Goal: Book appointment/travel/reservation

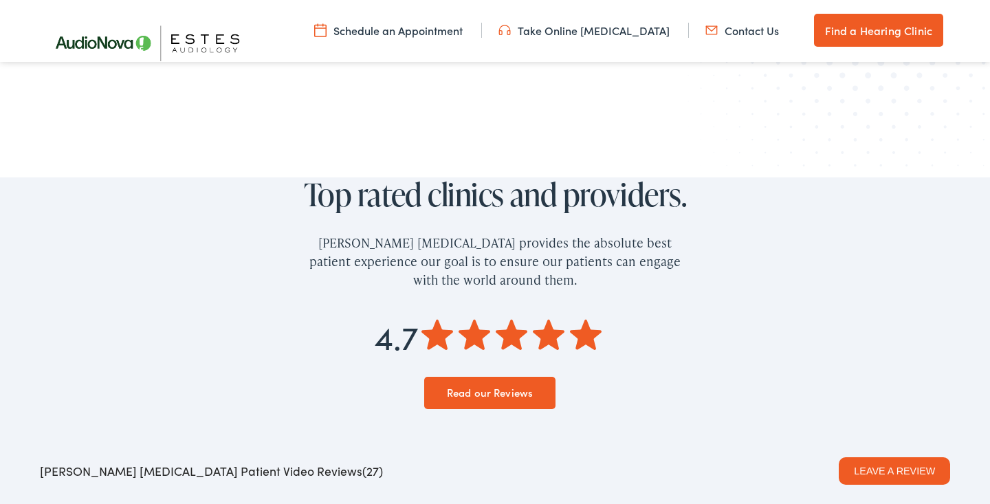
scroll to position [2034, 0]
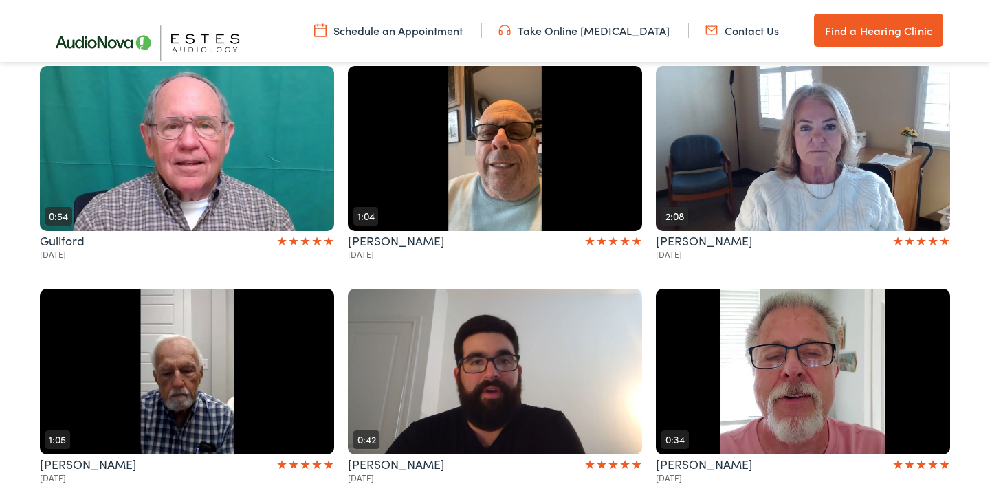
scroll to position [467, 0]
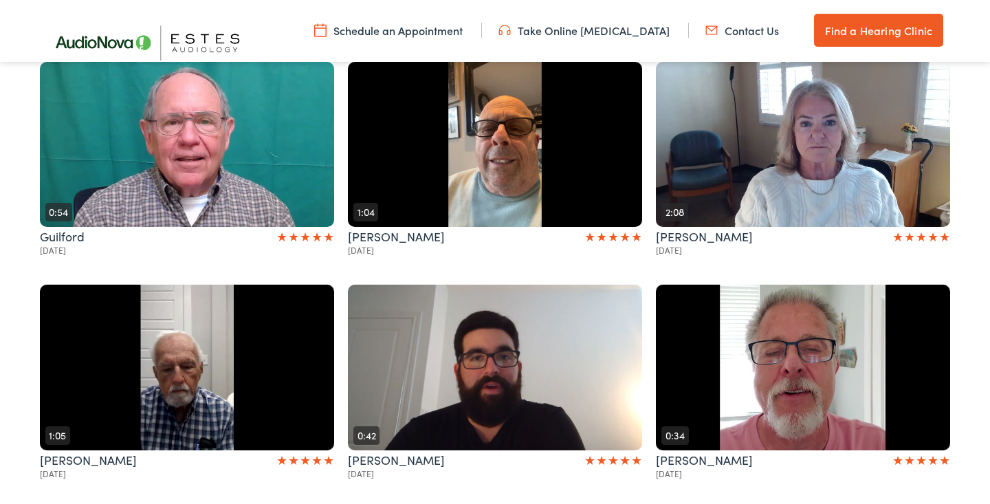
click at [470, 294] on button "Play" at bounding box center [495, 368] width 294 height 166
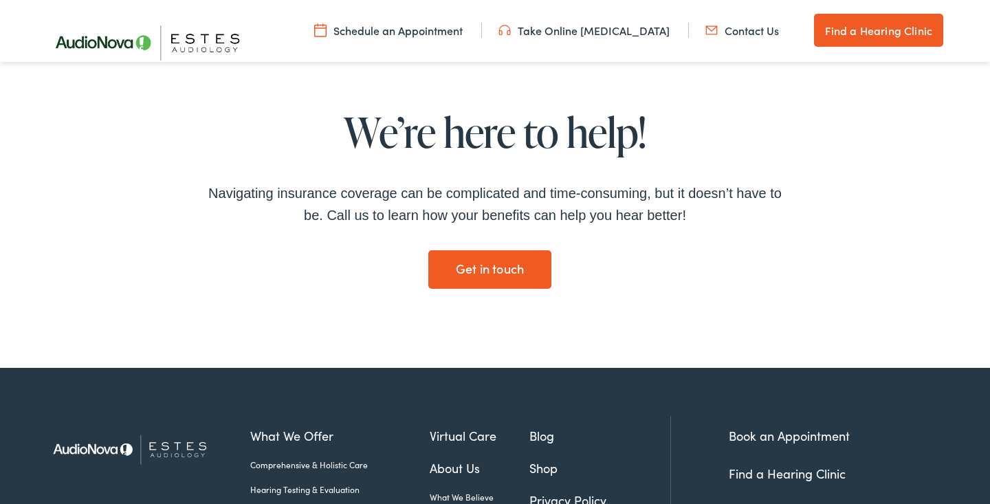
scroll to position [2210, 0]
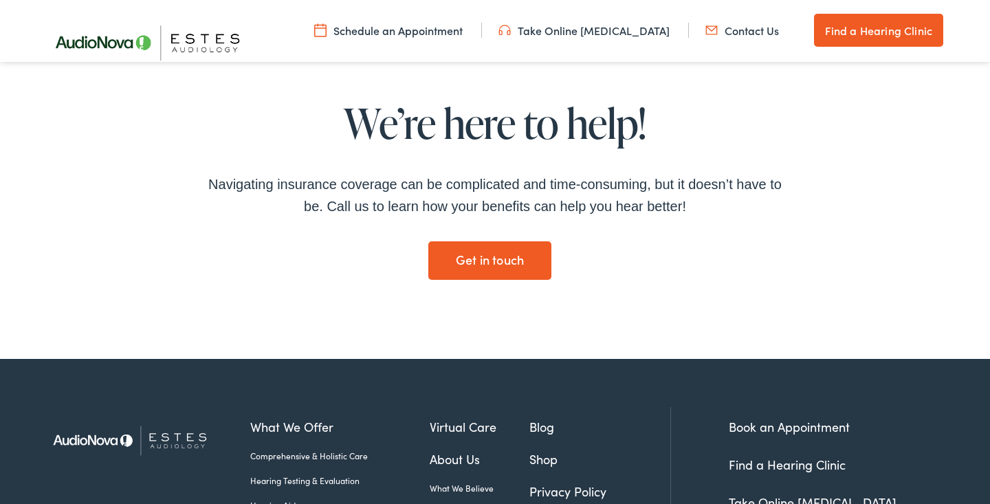
click at [457, 482] on link "What We Believe" at bounding box center [480, 488] width 100 height 12
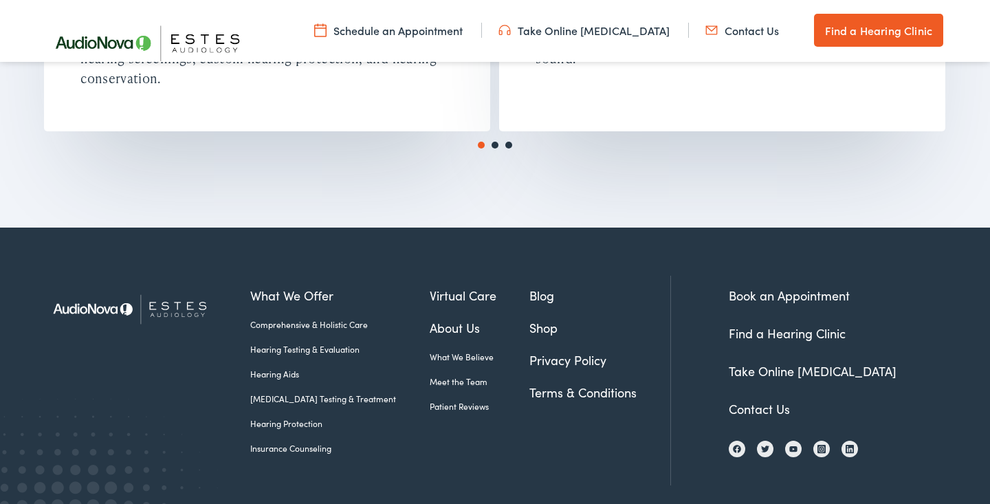
scroll to position [2486, 0]
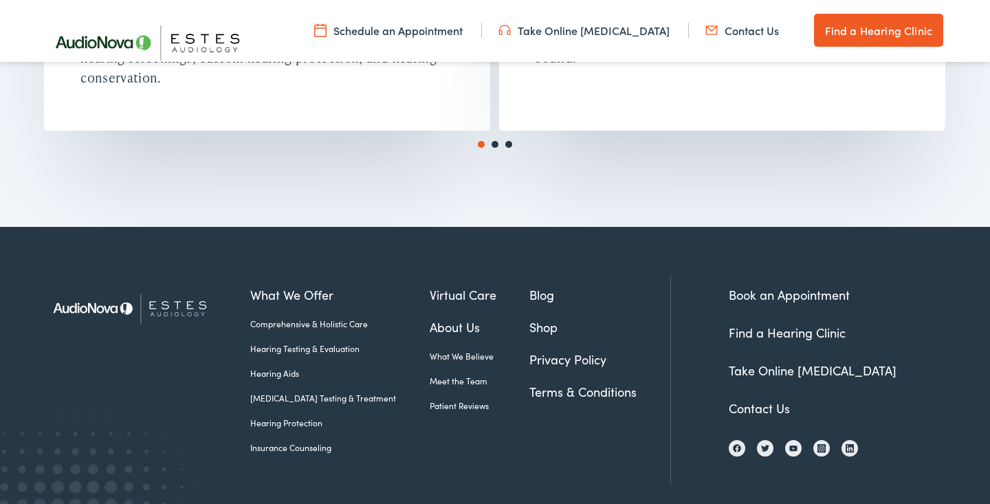
click at [308, 329] on link "Comprehensive & Holistic Care" at bounding box center [339, 324] width 179 height 12
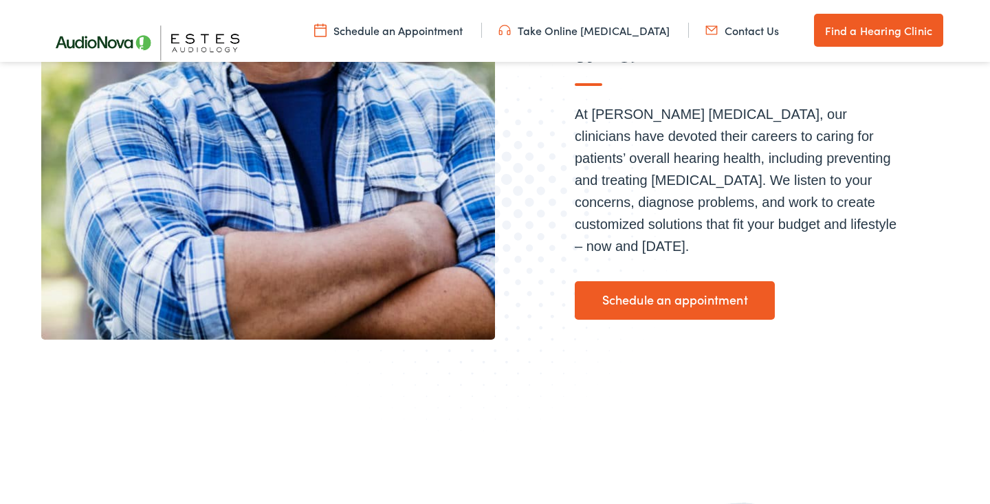
scroll to position [454, 0]
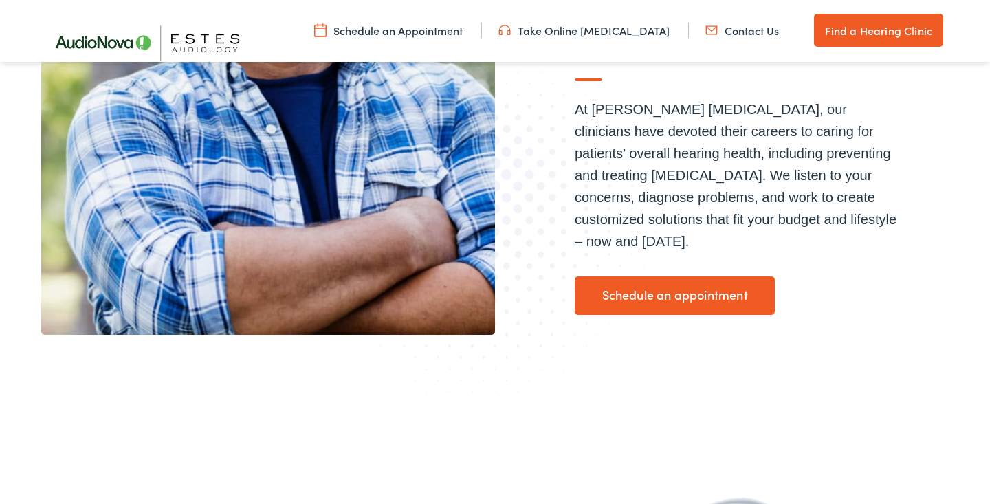
click at [659, 276] on link "Schedule an appointment" at bounding box center [675, 295] width 200 height 38
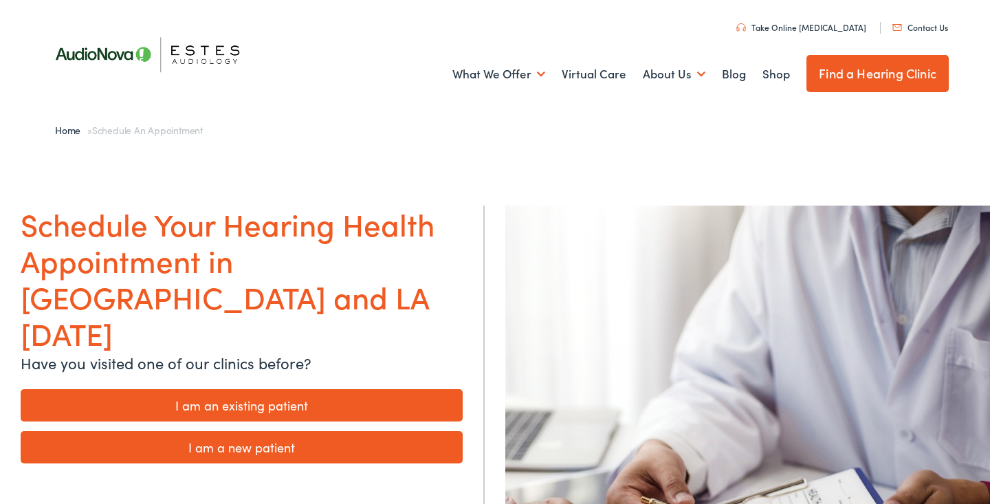
click at [238, 431] on link "I am a new patient" at bounding box center [242, 447] width 442 height 32
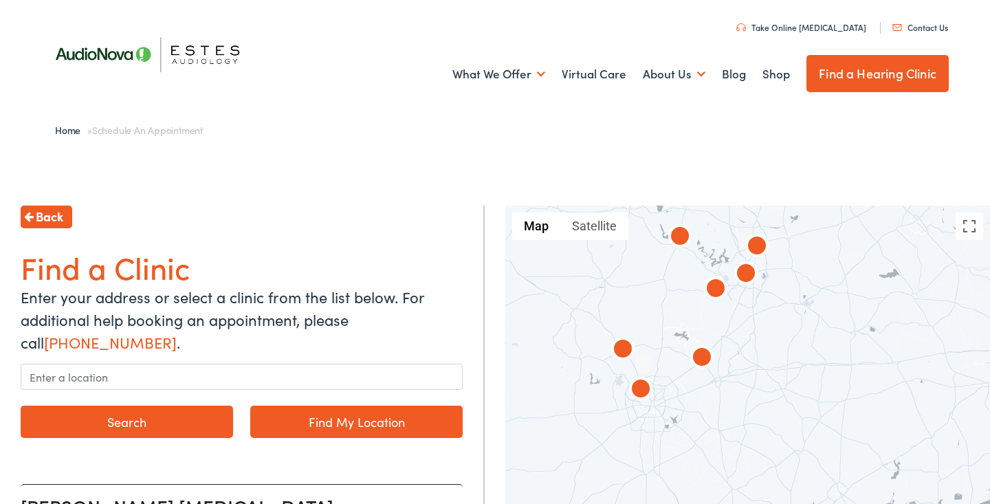
drag, startPoint x: 693, startPoint y: 456, endPoint x: 691, endPoint y: 315, distance: 140.9
click at [691, 315] on div at bounding box center [747, 407] width 485 height 403
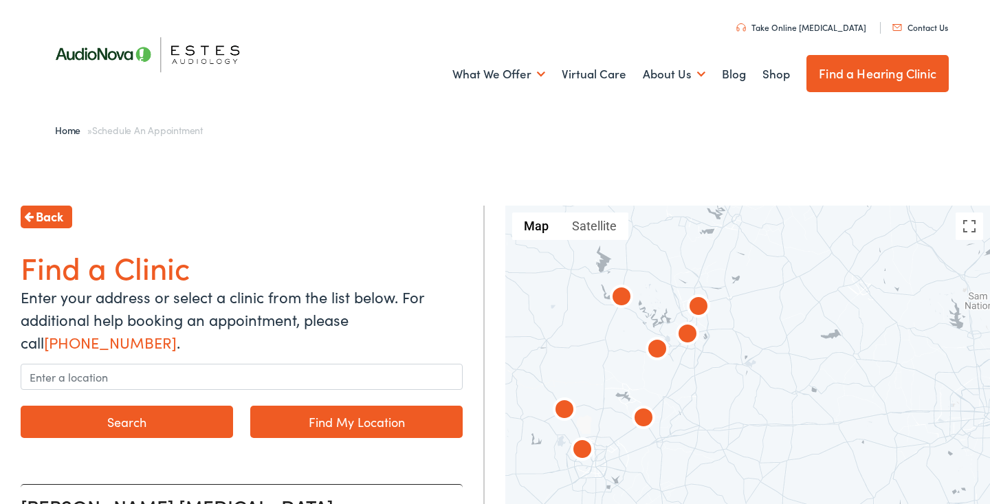
drag, startPoint x: 746, startPoint y: 331, endPoint x: 687, endPoint y: 395, distance: 87.0
click at [687, 395] on div at bounding box center [747, 407] width 485 height 403
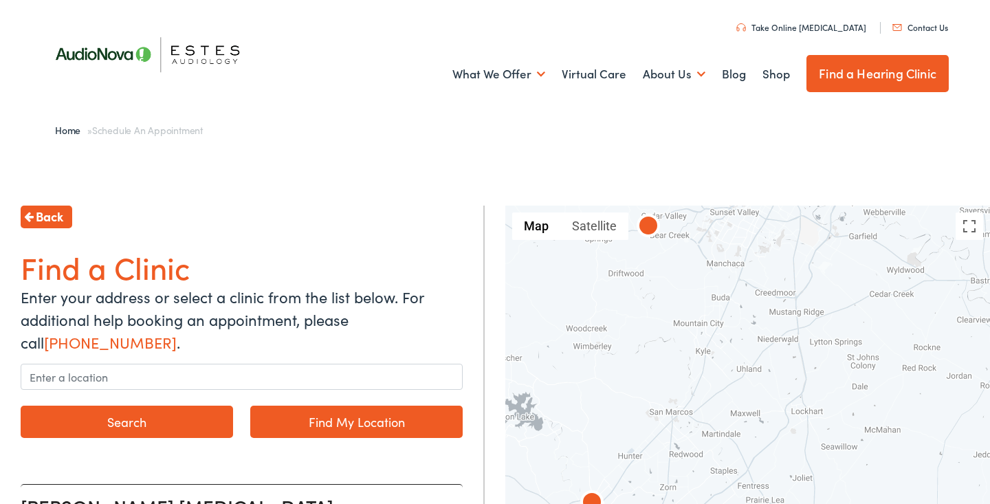
drag, startPoint x: 616, startPoint y: 325, endPoint x: 875, endPoint y: 324, distance: 259.1
click at [883, 324] on div at bounding box center [747, 407] width 485 height 403
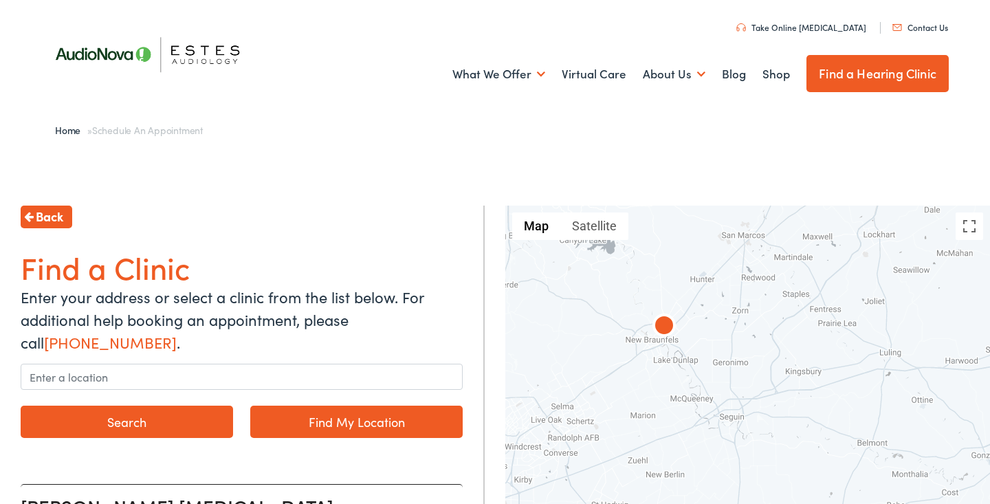
drag, startPoint x: 731, startPoint y: 434, endPoint x: 799, endPoint y: 258, distance: 189.5
click at [799, 258] on div at bounding box center [747, 407] width 485 height 403
click at [665, 324] on img at bounding box center [663, 324] width 33 height 33
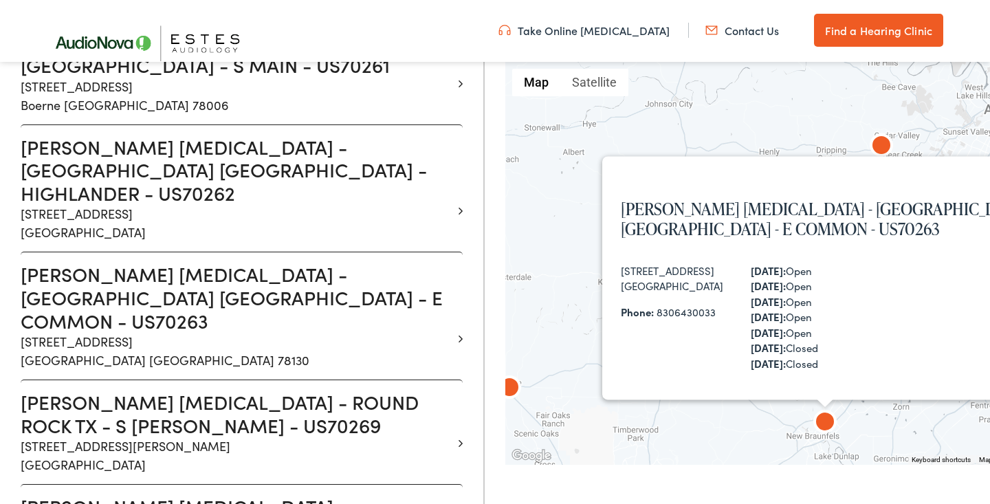
scroll to position [800, 0]
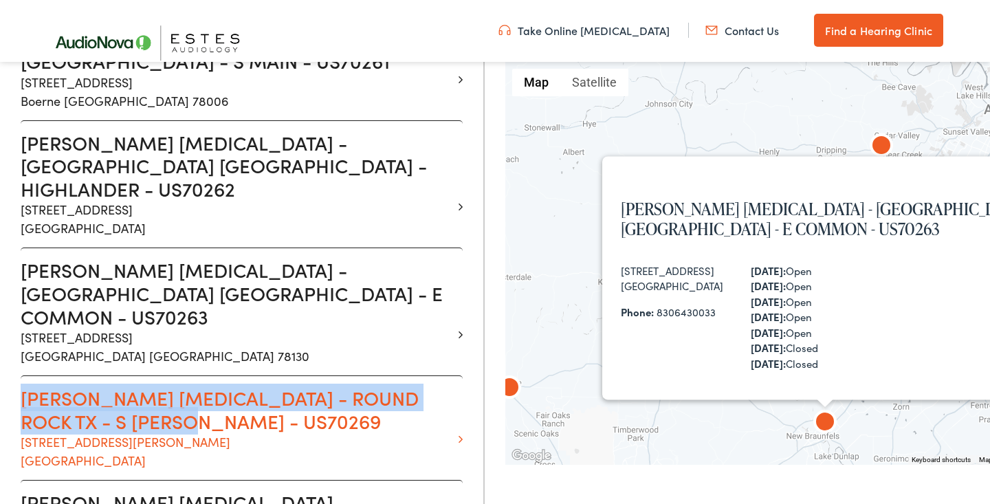
drag, startPoint x: 274, startPoint y: 241, endPoint x: 270, endPoint y: 326, distance: 86.0
click at [270, 375] on li "Estes Audiology - ROUND ROCK TX - S AW GRIMES - US70269 1850 S. AW Grimes Blvd …" at bounding box center [242, 427] width 442 height 104
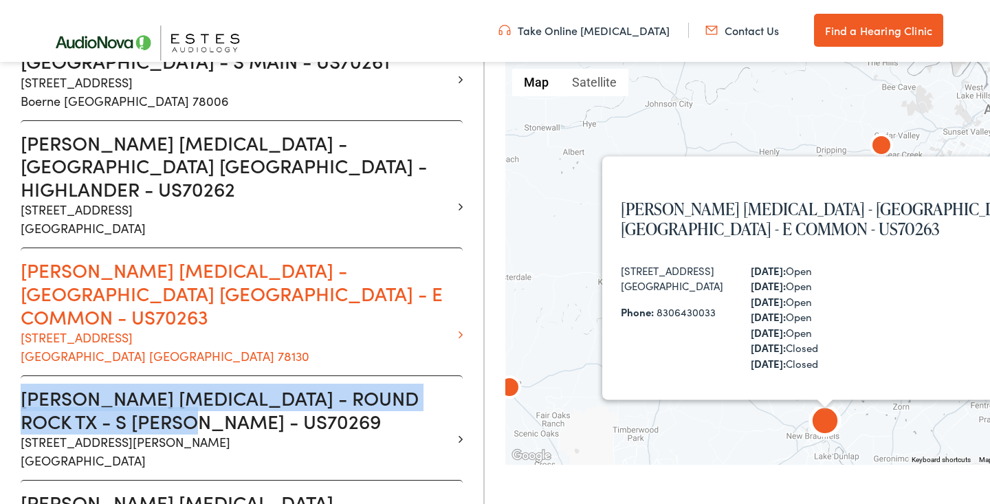
click at [267, 328] on p "1529 Common Street New Braunfels TX 78130" at bounding box center [237, 346] width 432 height 37
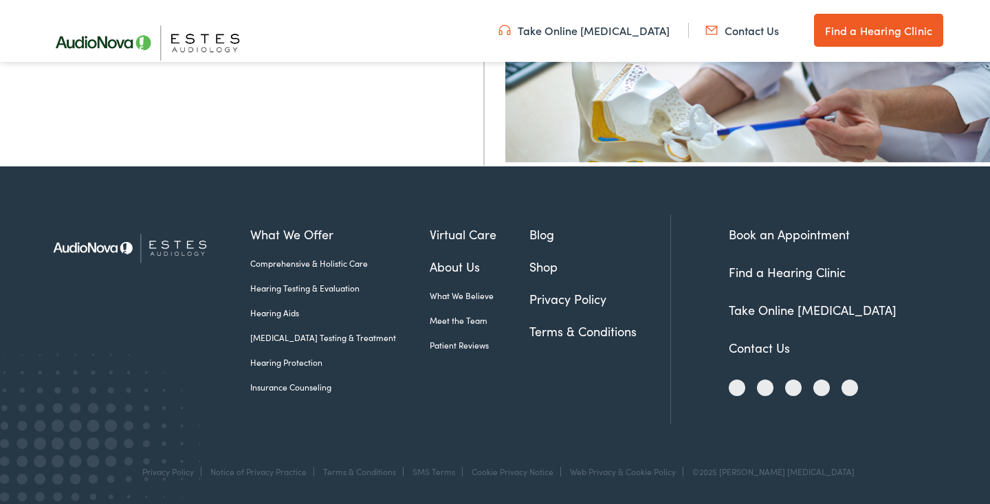
click at [264, 197] on div "What We Offer Comprehensive & Holistic Care Hearing Testing & Evaluation Hearin…" at bounding box center [494, 315] width 907 height 299
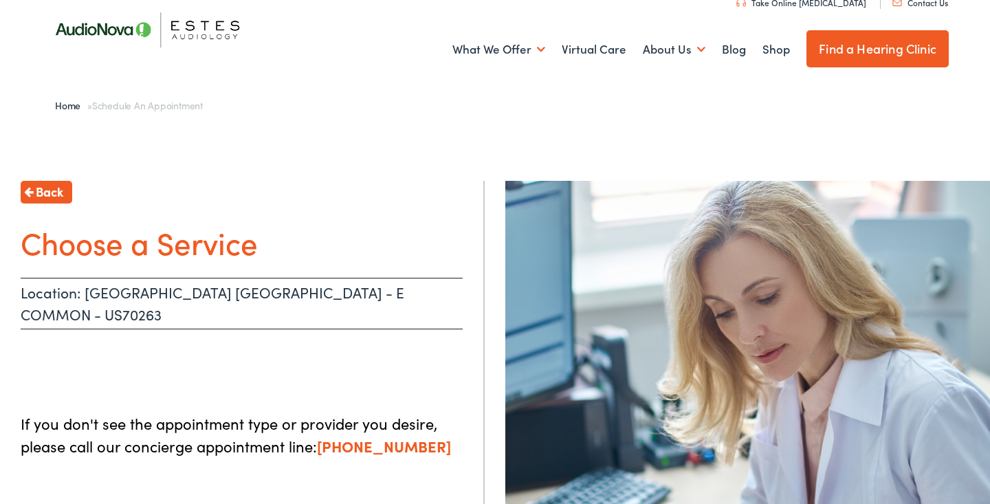
scroll to position [25, 0]
click at [212, 293] on p "Location: NEW BRAUNFELS TX - E COMMON - US70263" at bounding box center [242, 303] width 442 height 52
click at [168, 242] on h1 "Choose a Service" at bounding box center [242, 241] width 442 height 36
click at [210, 352] on div "Back Choose a Service Location: NEW BRAUNFELS TX - E COMMON - US70263 If you do…" at bounding box center [242, 432] width 485 height 504
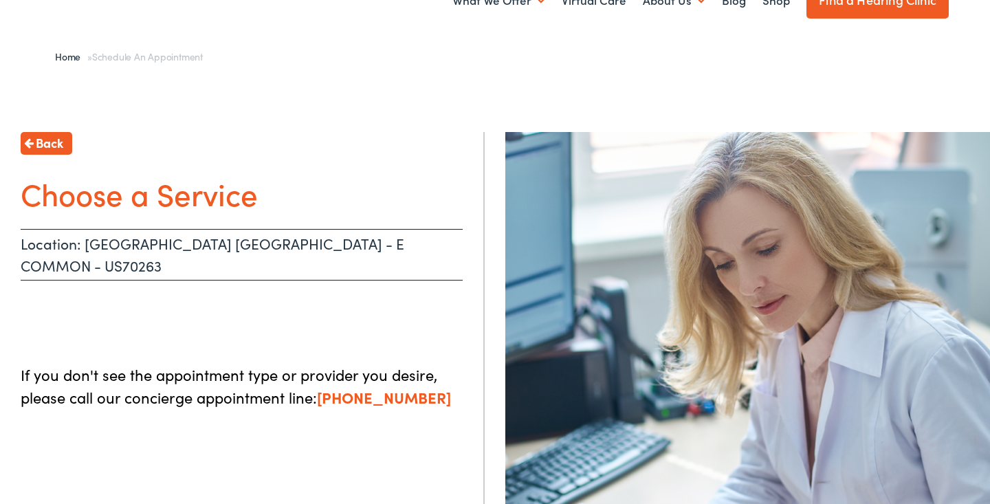
scroll to position [0, 0]
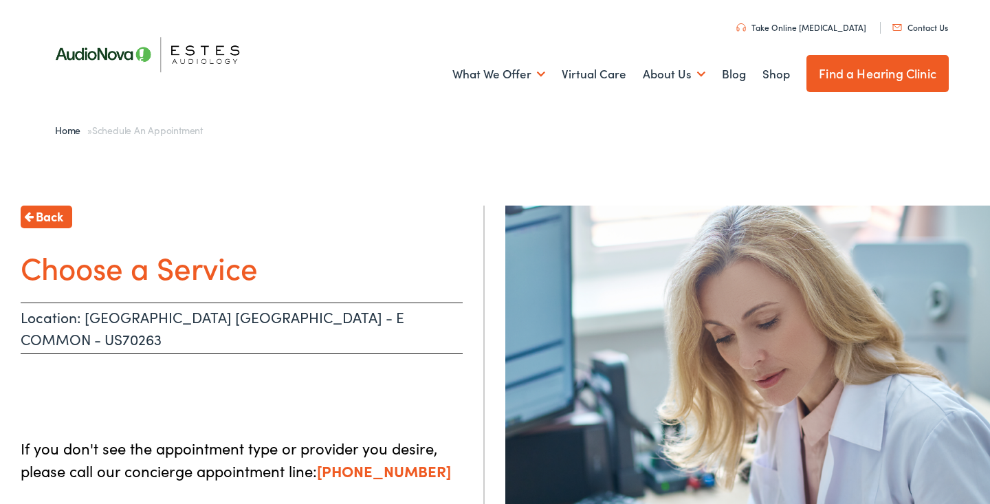
click at [915, 29] on link "Contact Us" at bounding box center [920, 27] width 56 height 12
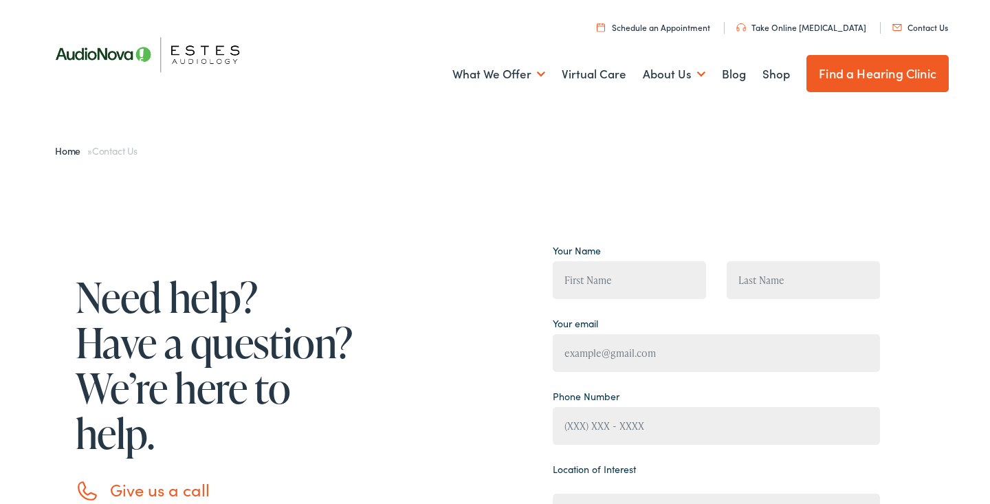
click at [669, 27] on link "Schedule an Appointment" at bounding box center [653, 27] width 113 height 12
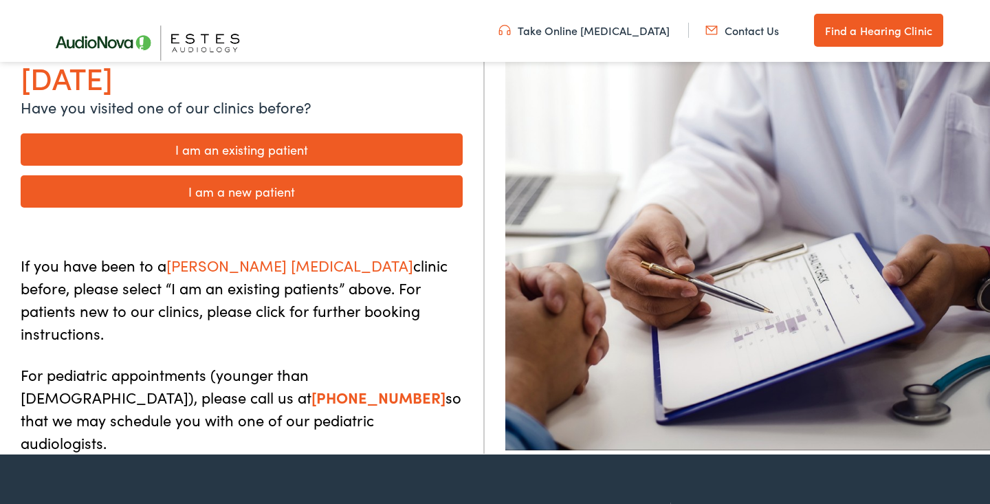
scroll to position [247, 0]
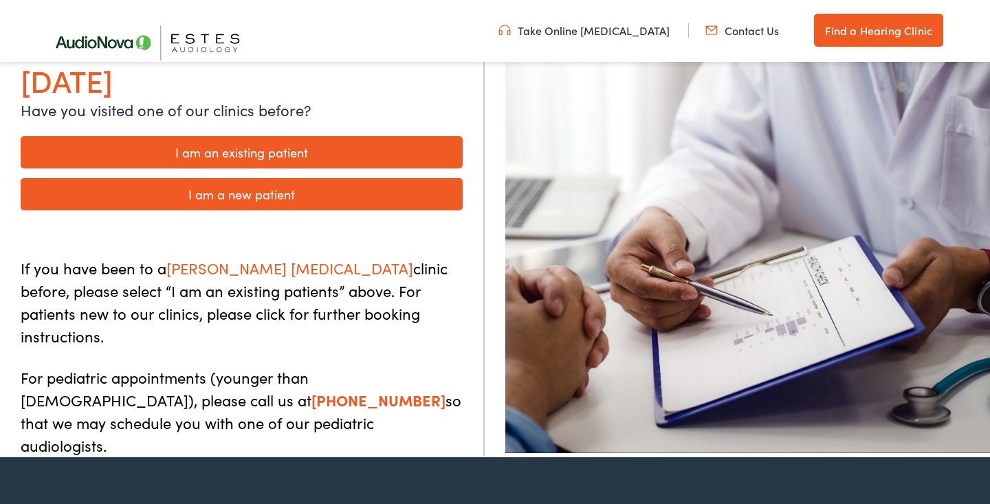
click at [107, 45] on img at bounding box center [154, 43] width 227 height 80
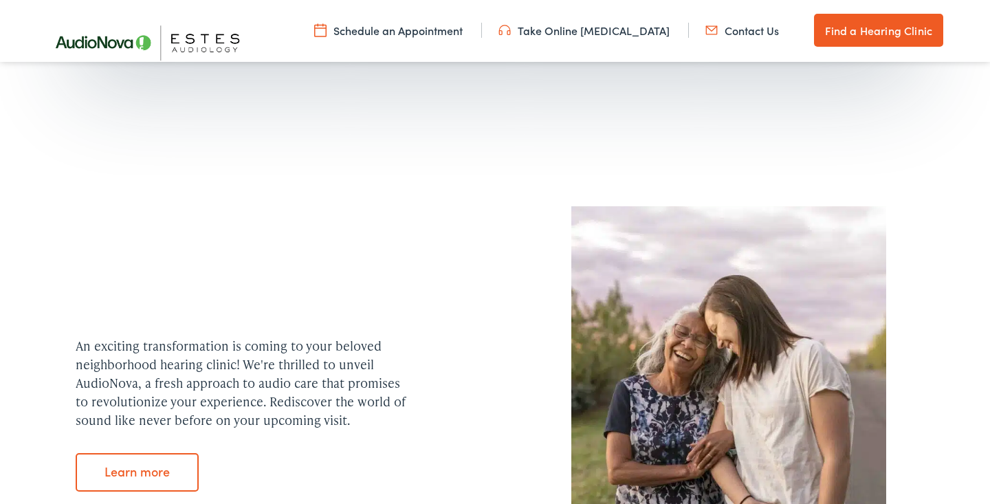
scroll to position [1195, 0]
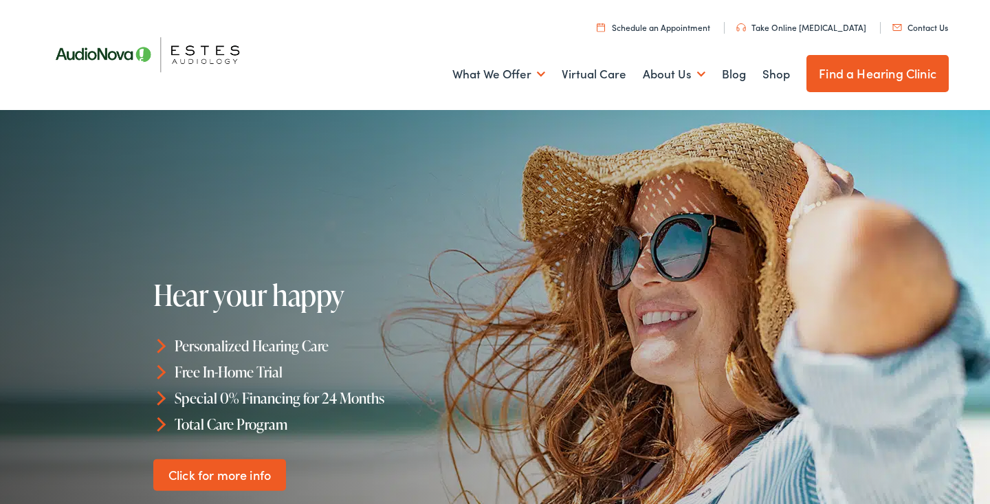
click at [78, 65] on img at bounding box center [154, 54] width 227 height 80
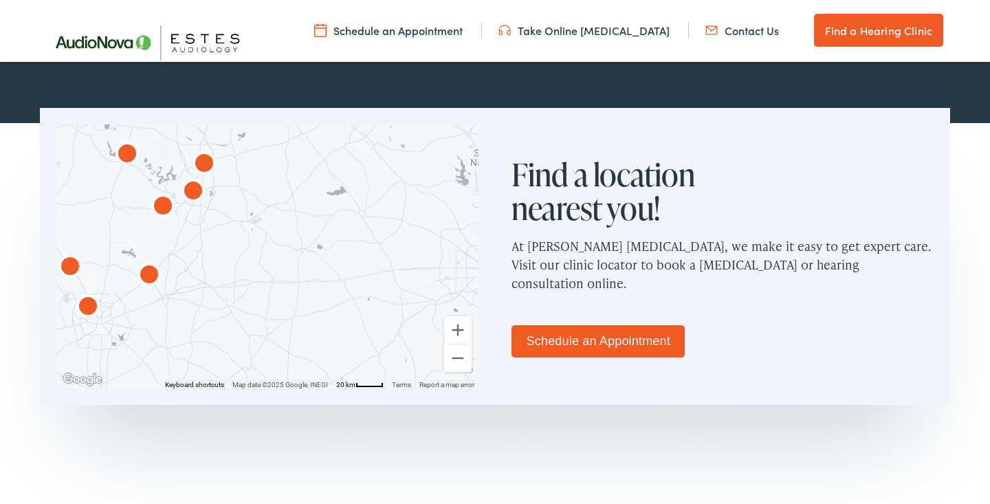
click at [152, 274] on img "AudioNova" at bounding box center [149, 276] width 33 height 33
